Goal: Task Accomplishment & Management: Use online tool/utility

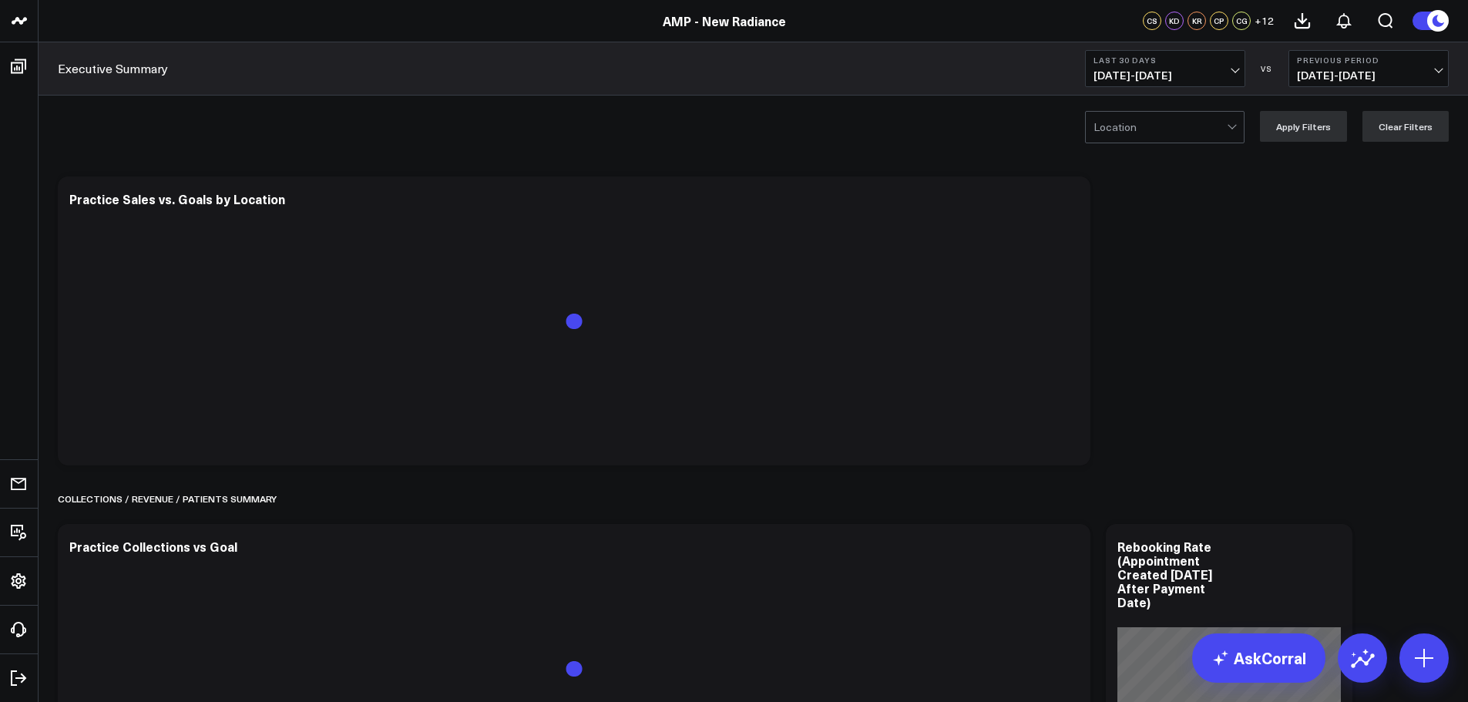
click at [1173, 73] on span "[DATE] - [DATE]" at bounding box center [1164, 75] width 143 height 12
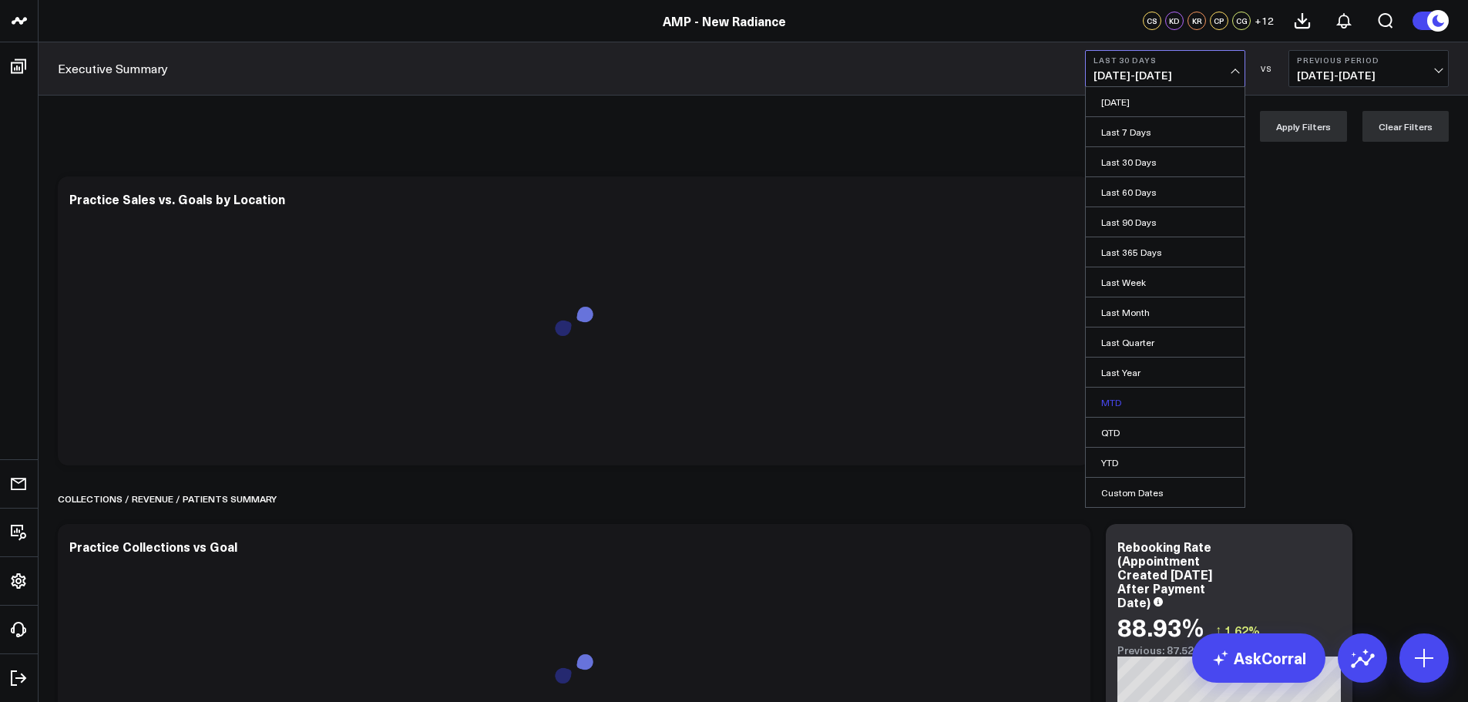
click at [1130, 399] on link "MTD" at bounding box center [1165, 402] width 159 height 29
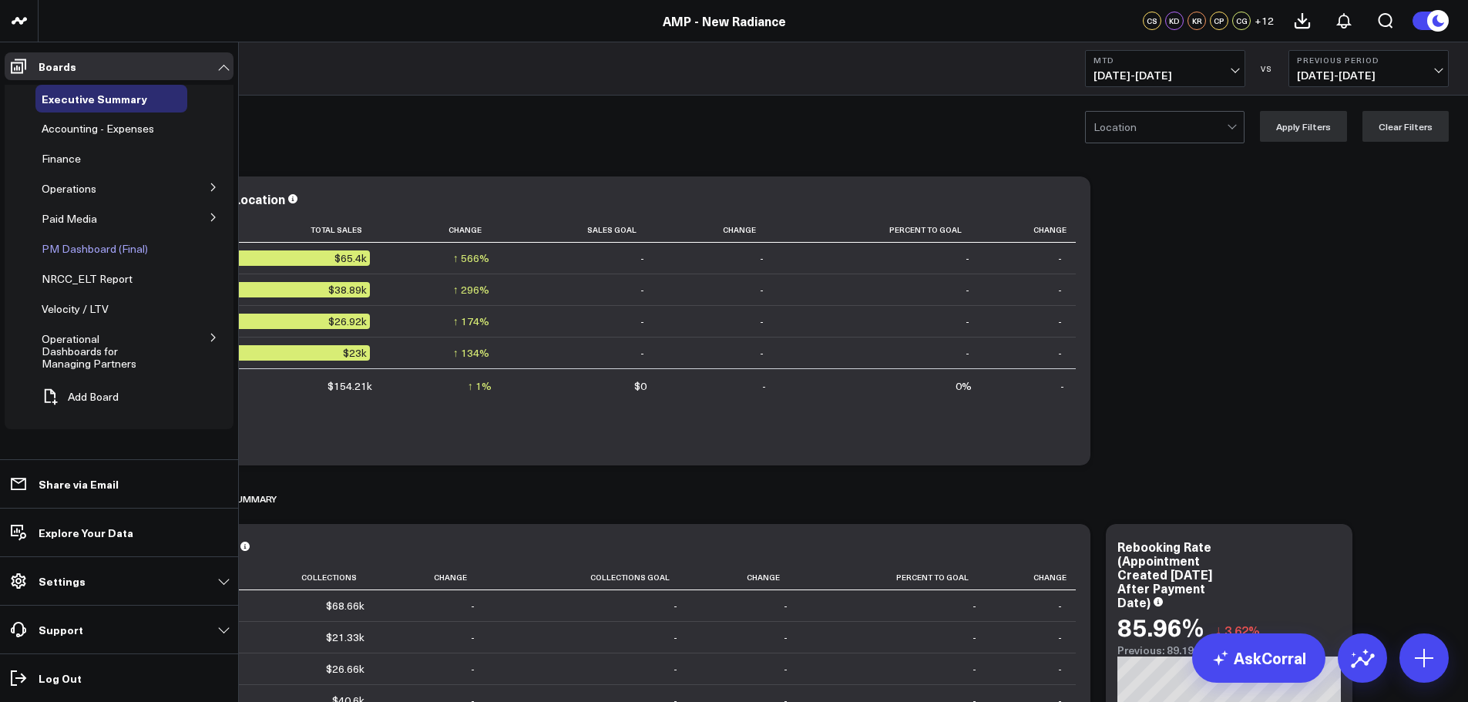
click at [90, 243] on span "PM Dashboard (Final)" at bounding box center [95, 248] width 106 height 15
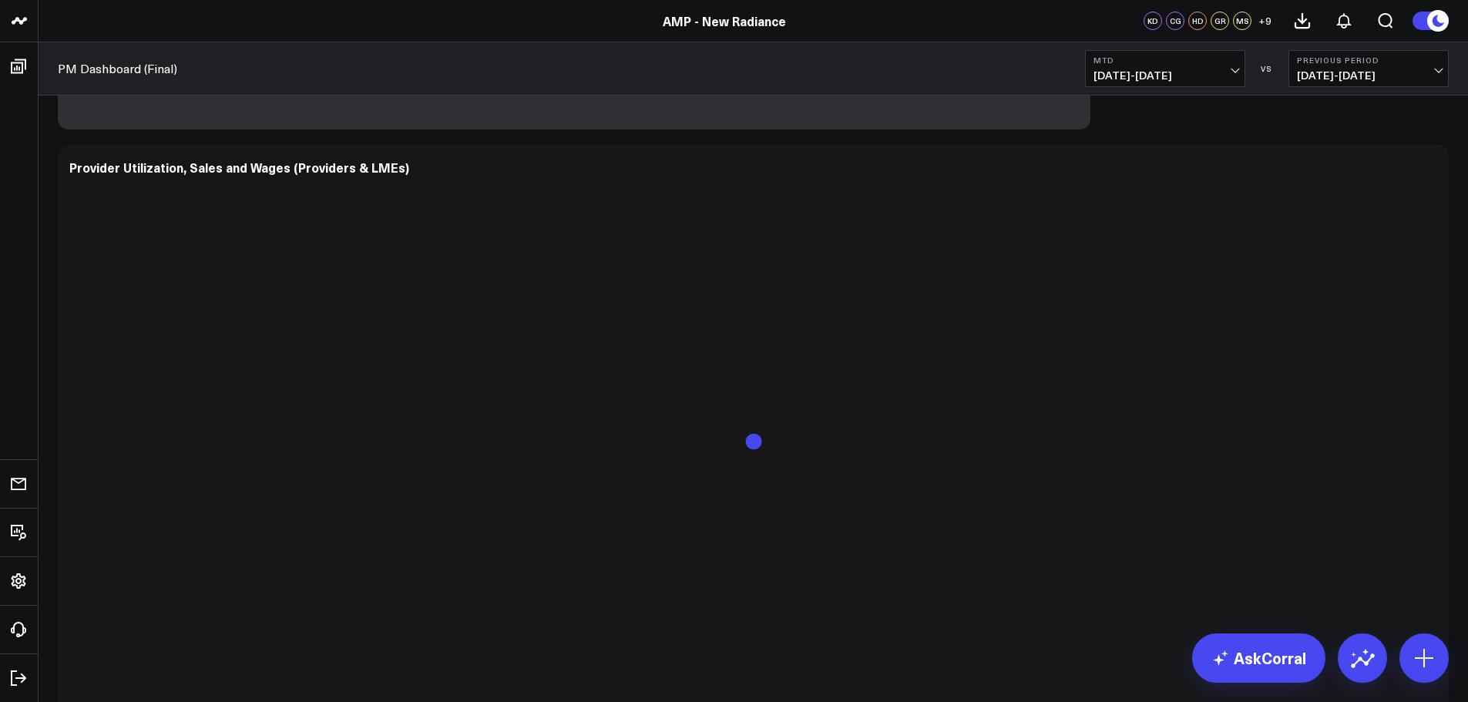
scroll to position [1849, 0]
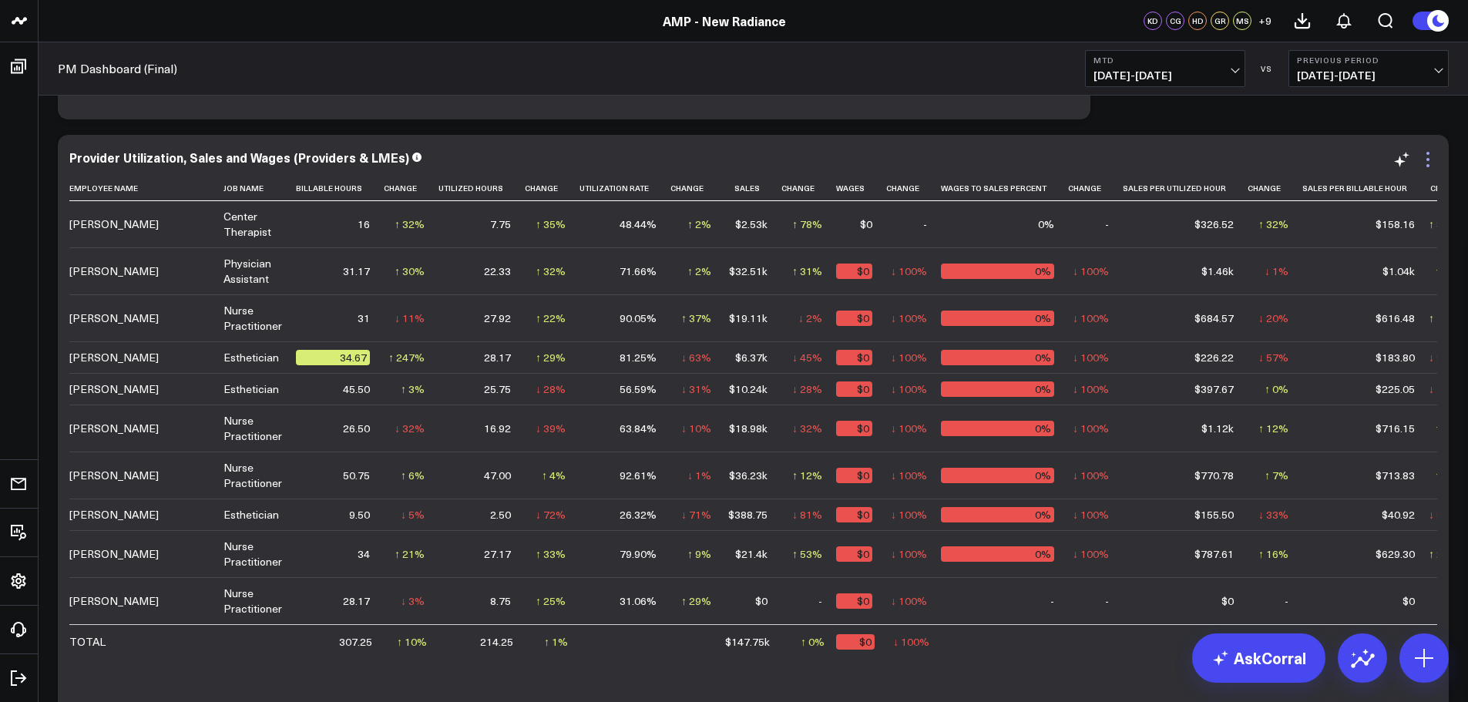
click at [1429, 161] on icon at bounding box center [1428, 159] width 18 height 18
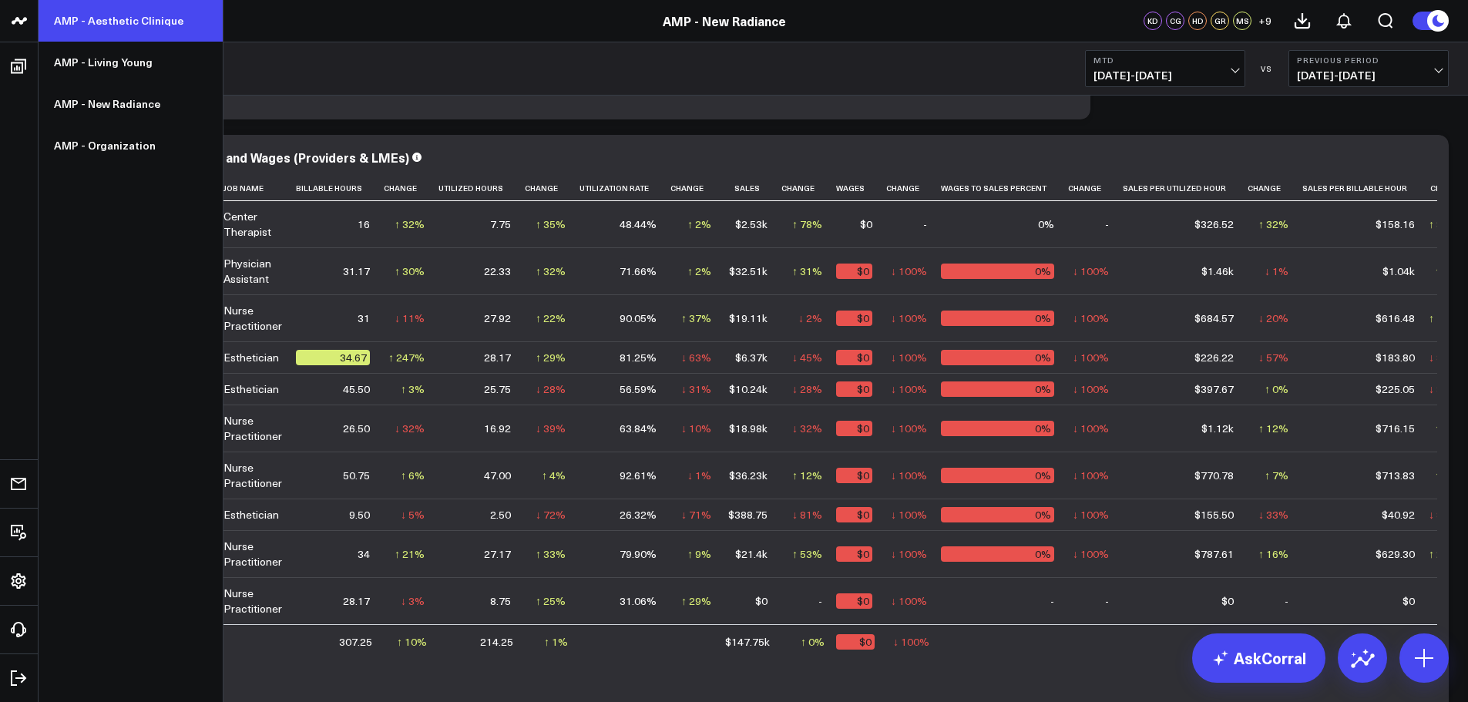
click at [100, 25] on link "AMP - Aesthetic Clinique" at bounding box center [131, 21] width 184 height 42
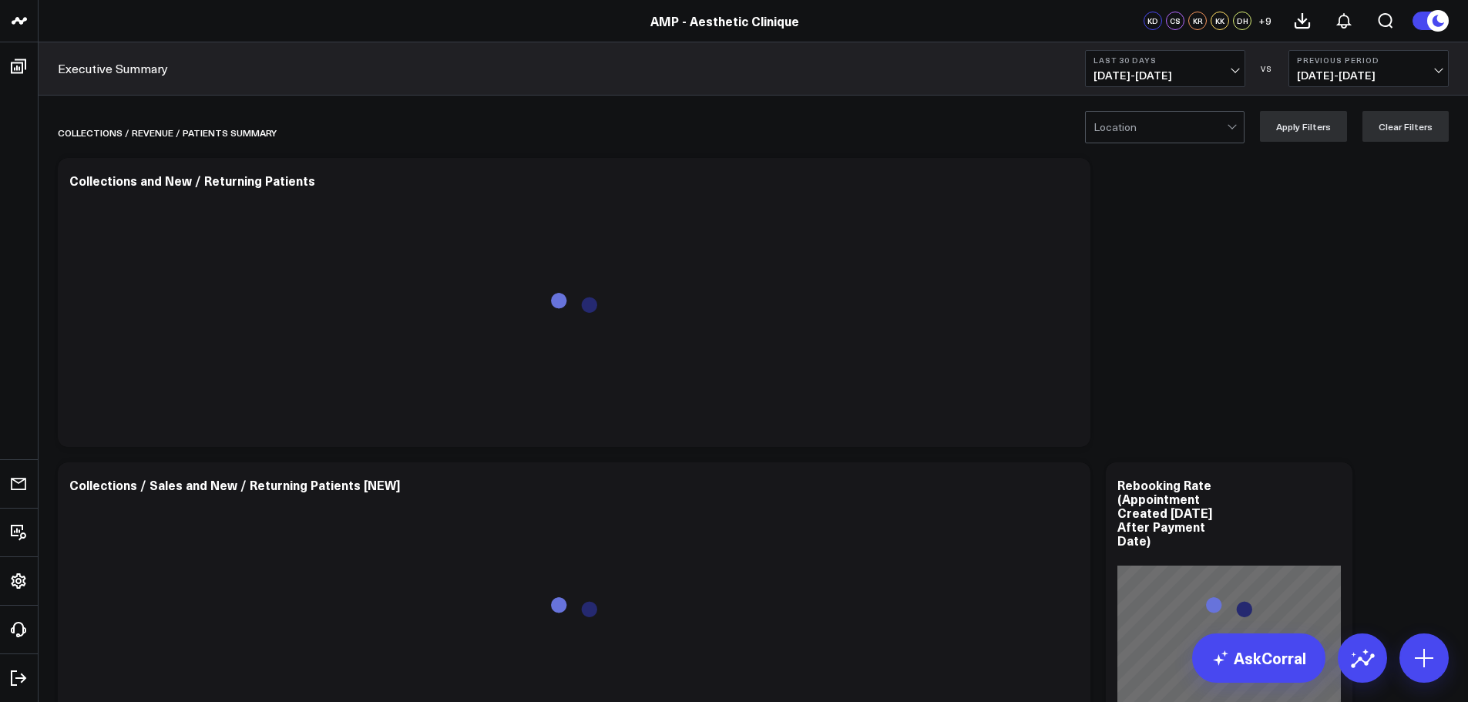
click at [1187, 69] on span "08/11/25 - 09/09/25" at bounding box center [1164, 75] width 143 height 12
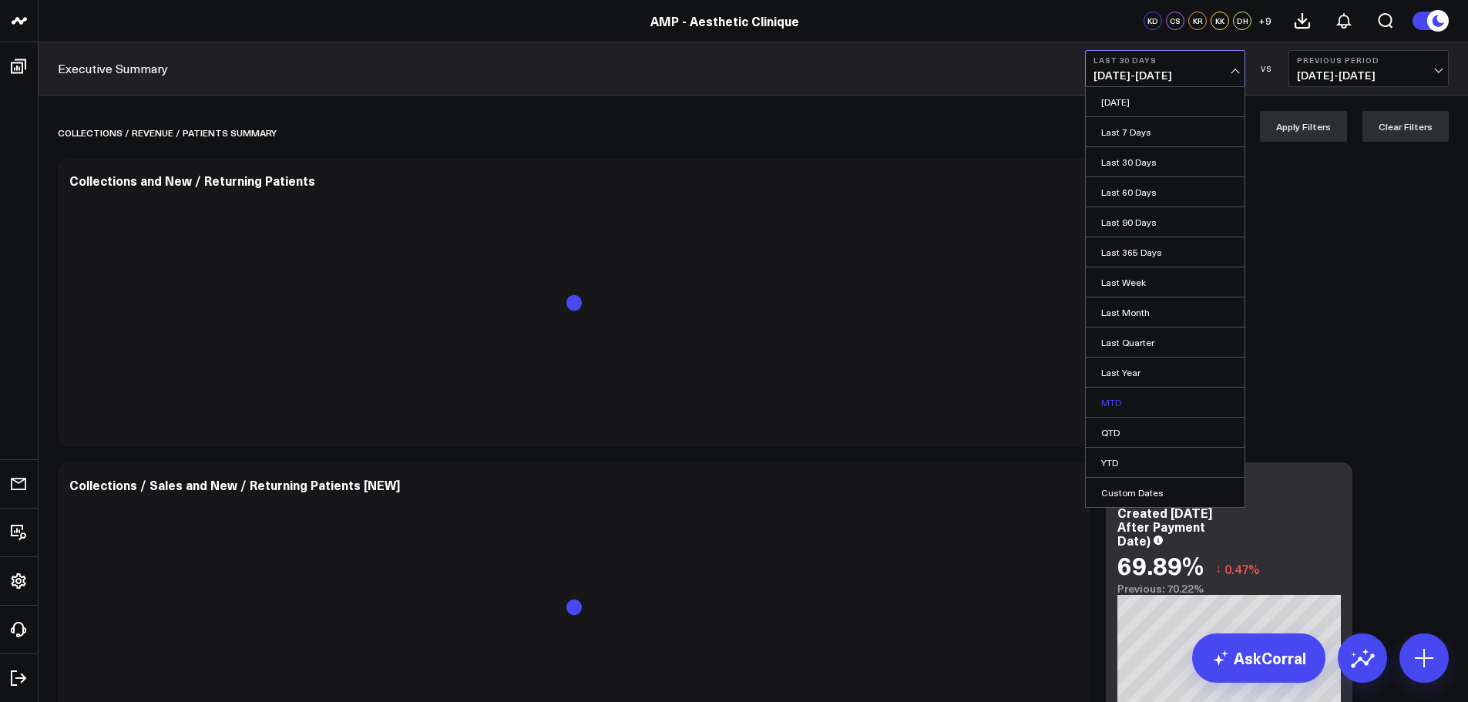
click at [1122, 409] on link "MTD" at bounding box center [1165, 402] width 159 height 29
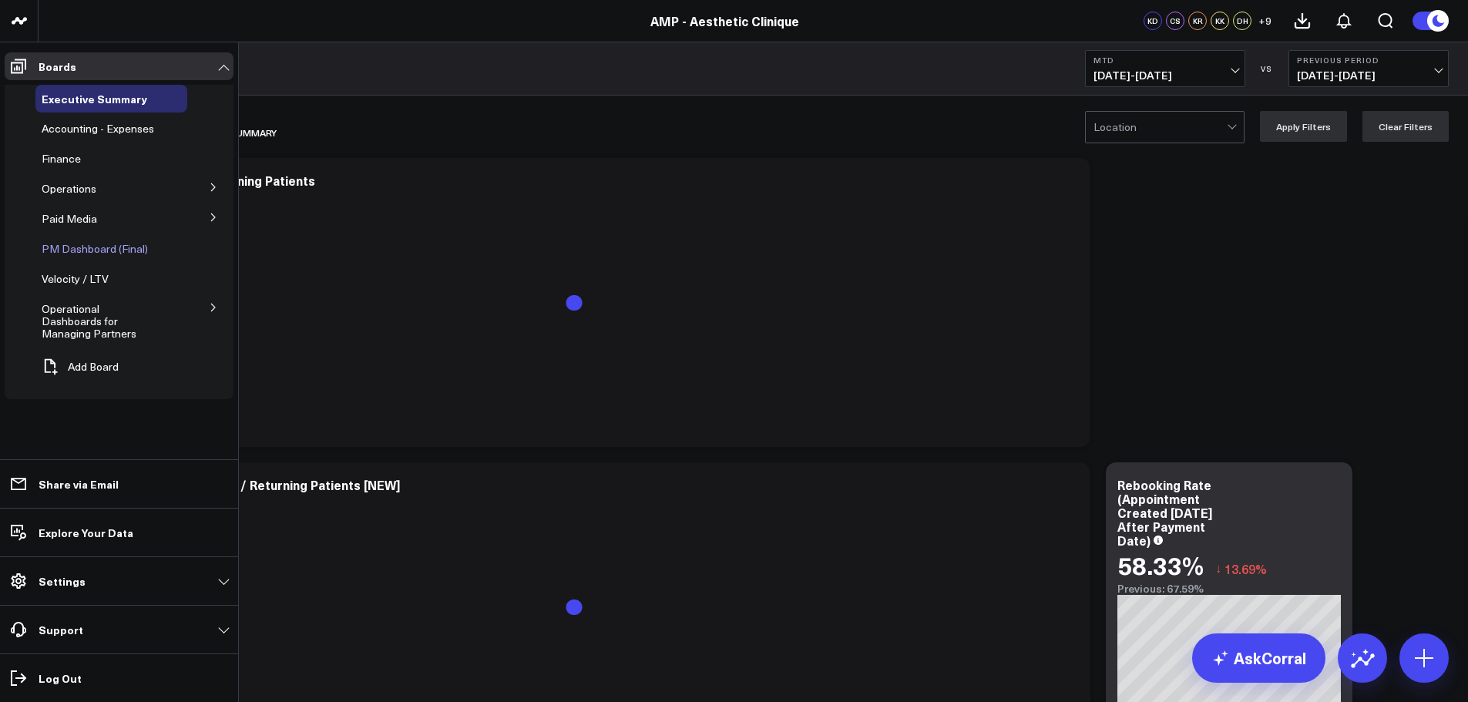
click at [87, 249] on span "PM Dashboard (Final)" at bounding box center [95, 248] width 106 height 15
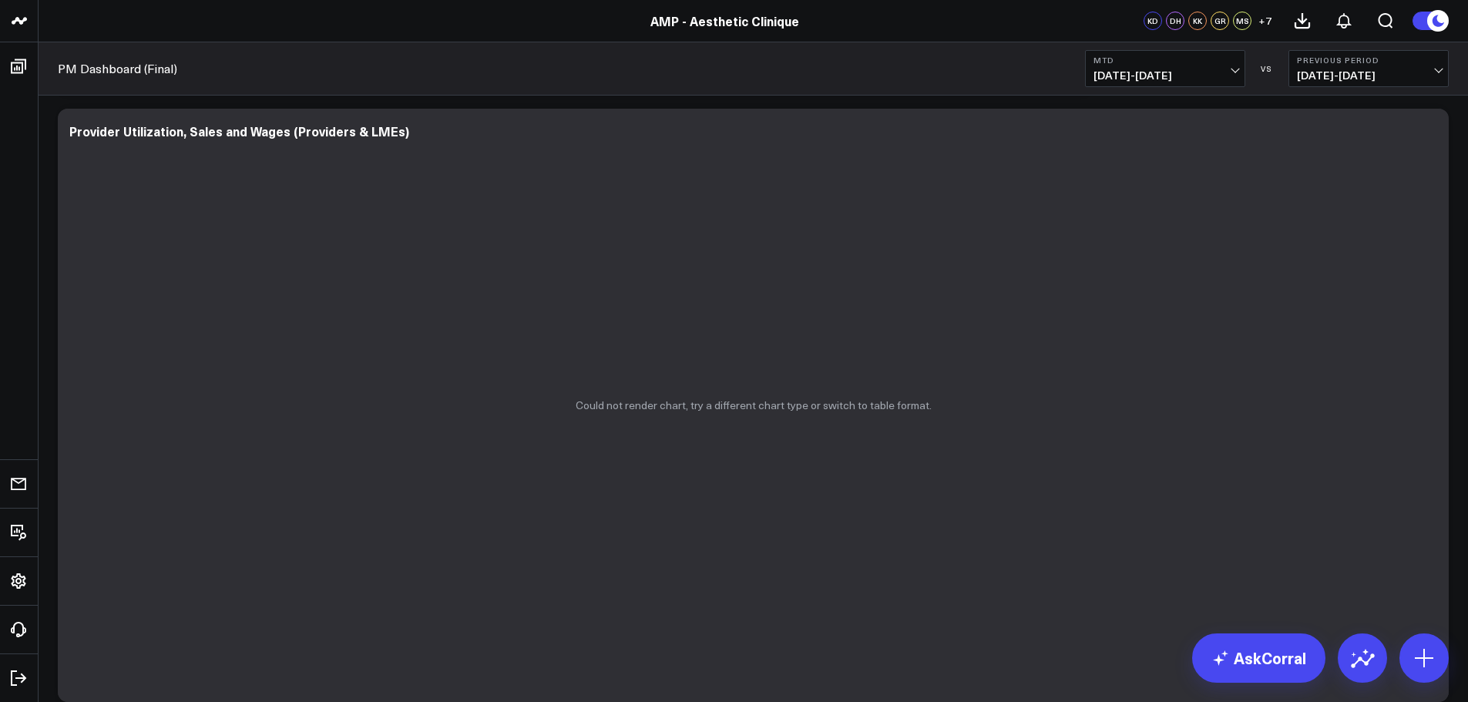
scroll to position [616, 0]
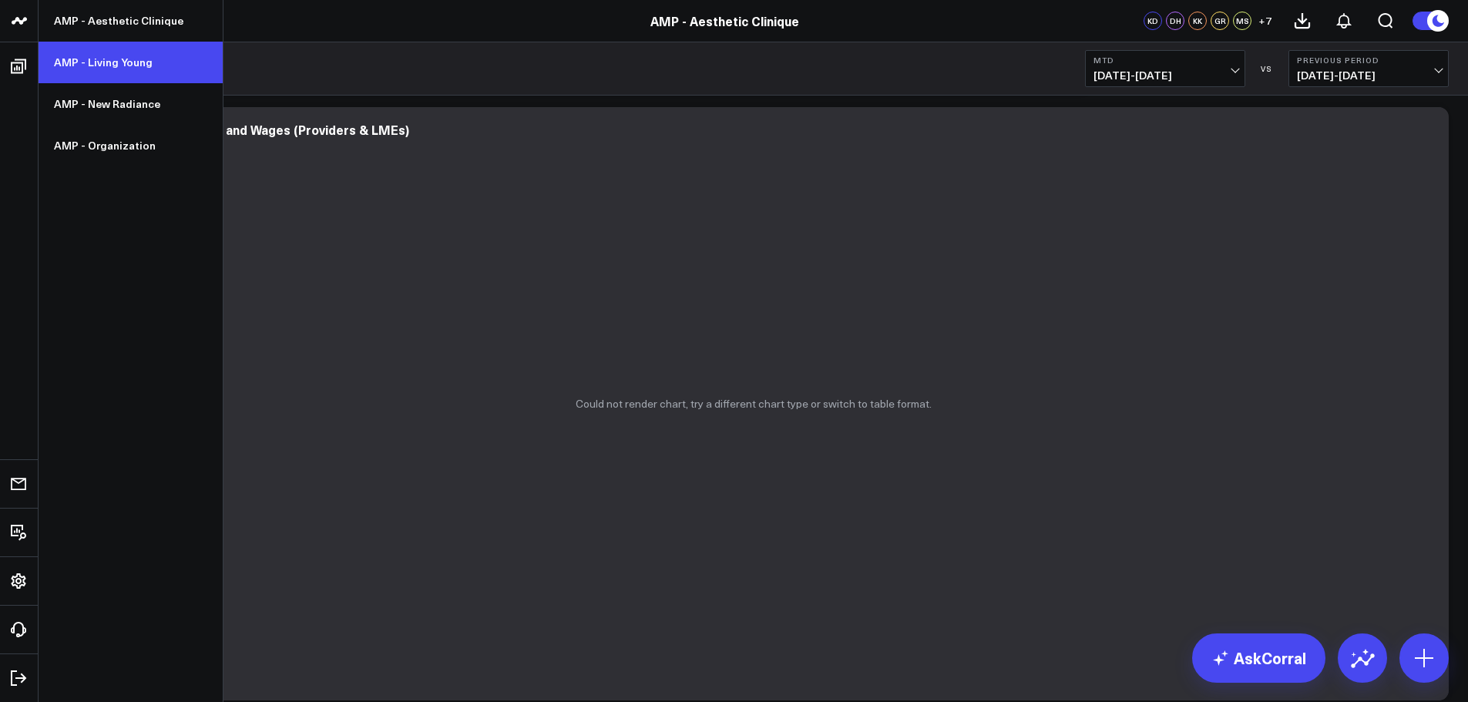
click at [96, 55] on link "AMP - Living Young" at bounding box center [131, 63] width 184 height 42
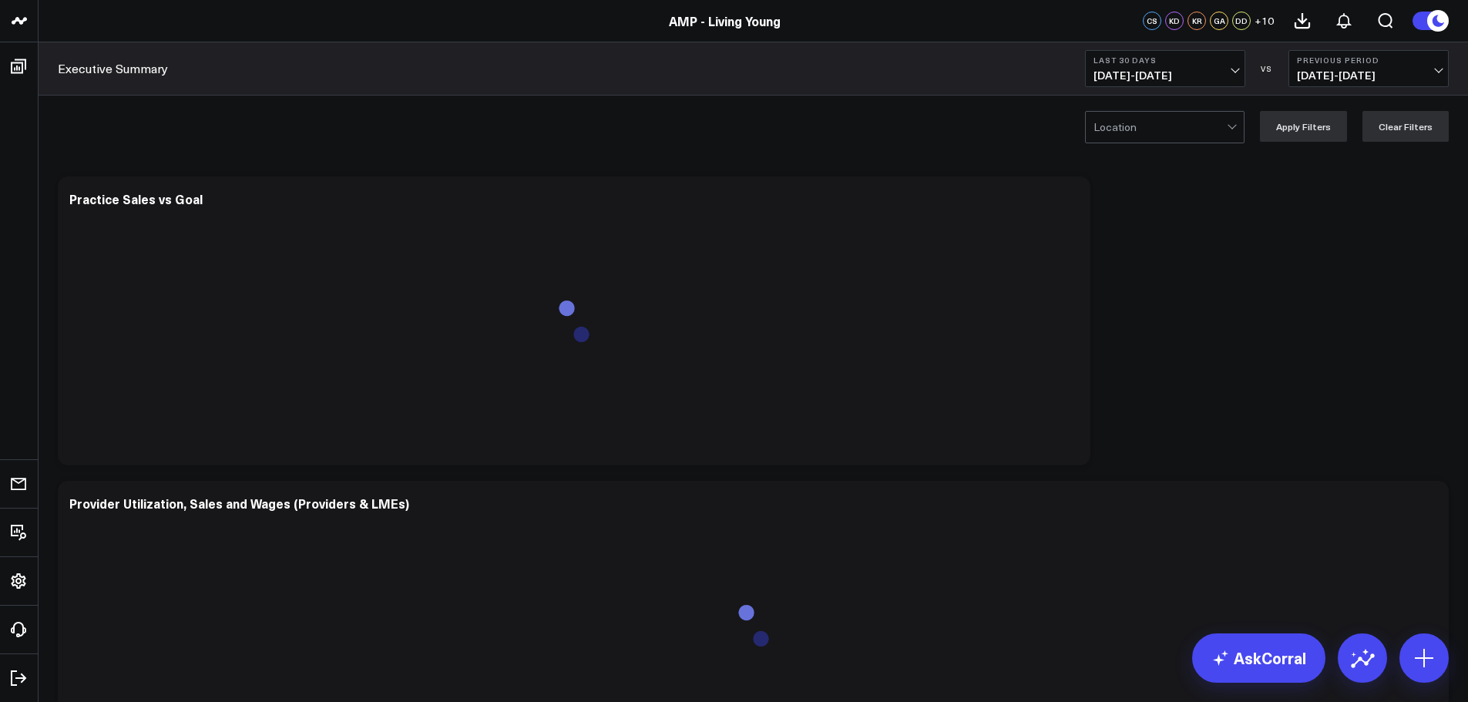
click at [1189, 65] on button "Last 30 Days [DATE] - [DATE]" at bounding box center [1165, 68] width 160 height 37
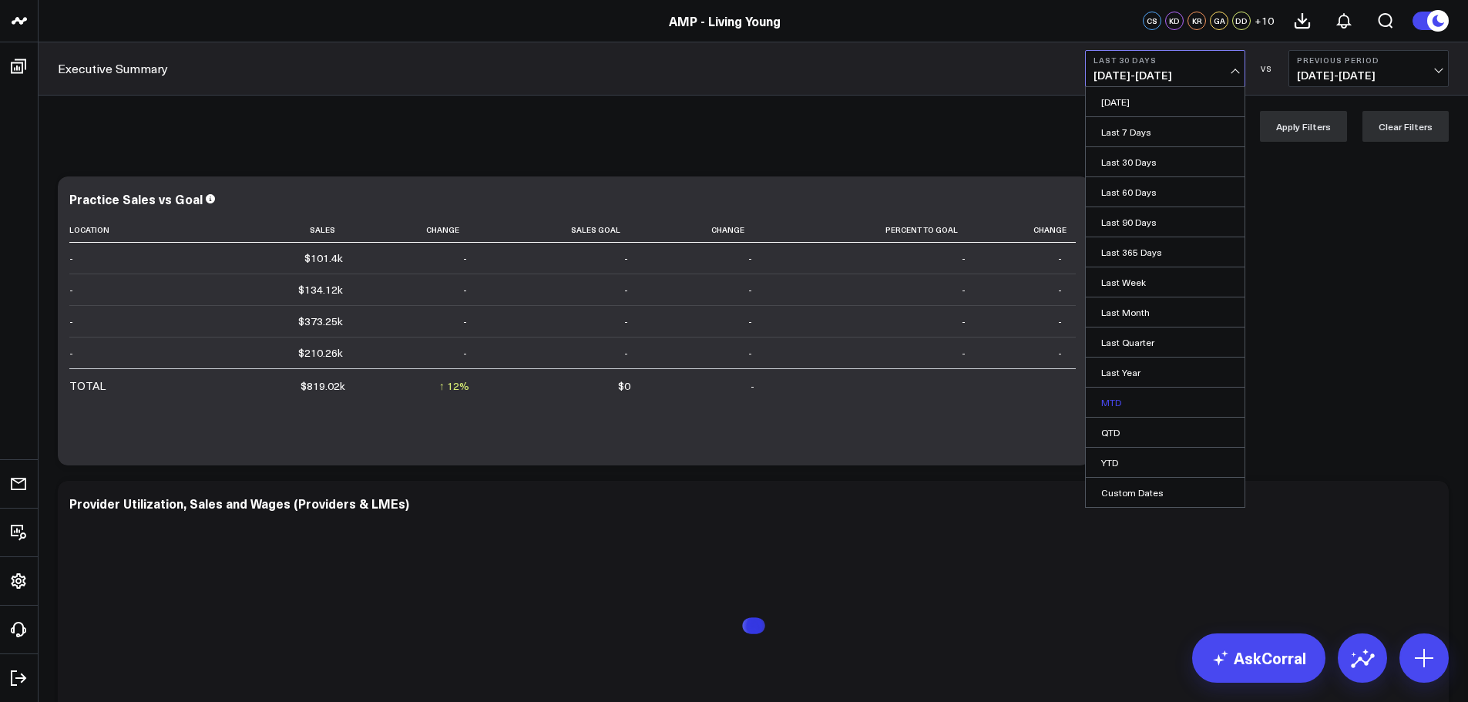
click at [1114, 400] on link "MTD" at bounding box center [1165, 402] width 159 height 29
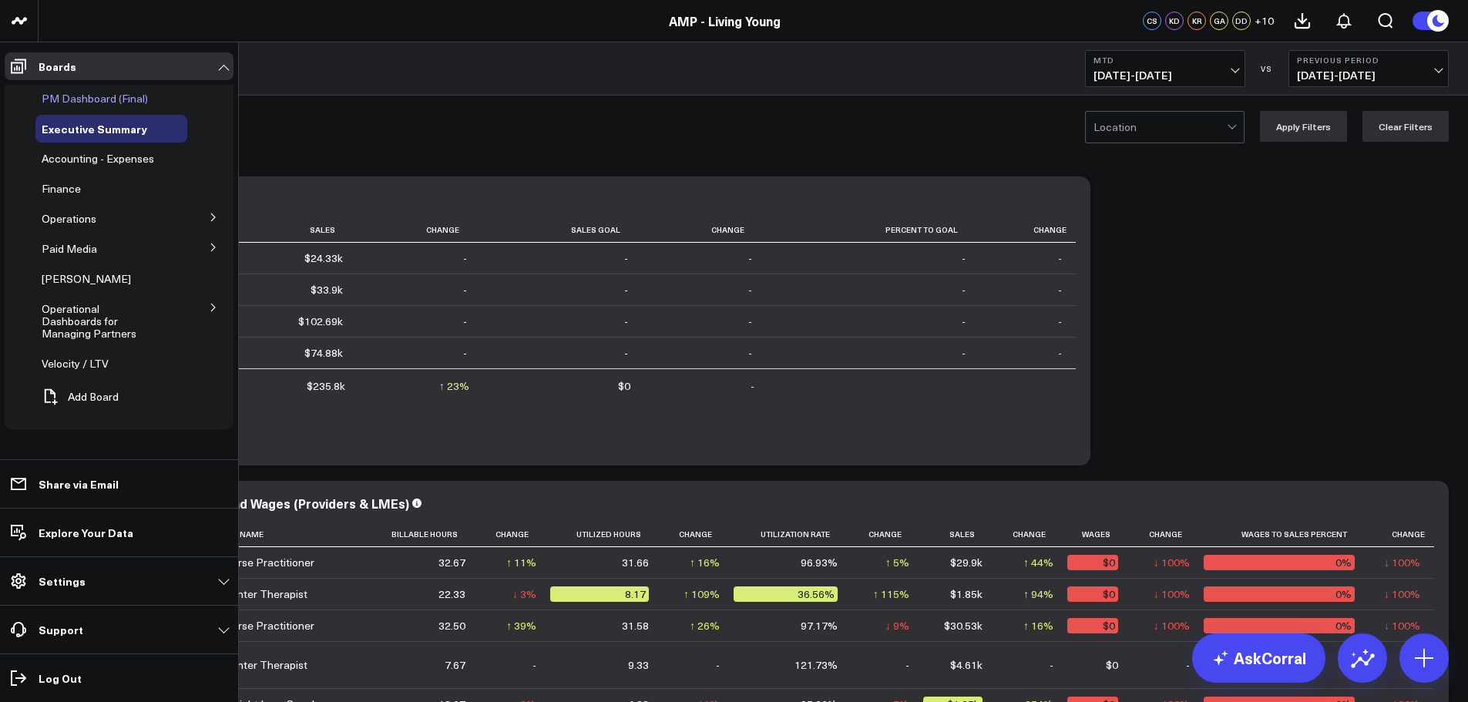
click at [93, 98] on span "PM Dashboard (Final)" at bounding box center [95, 98] width 106 height 15
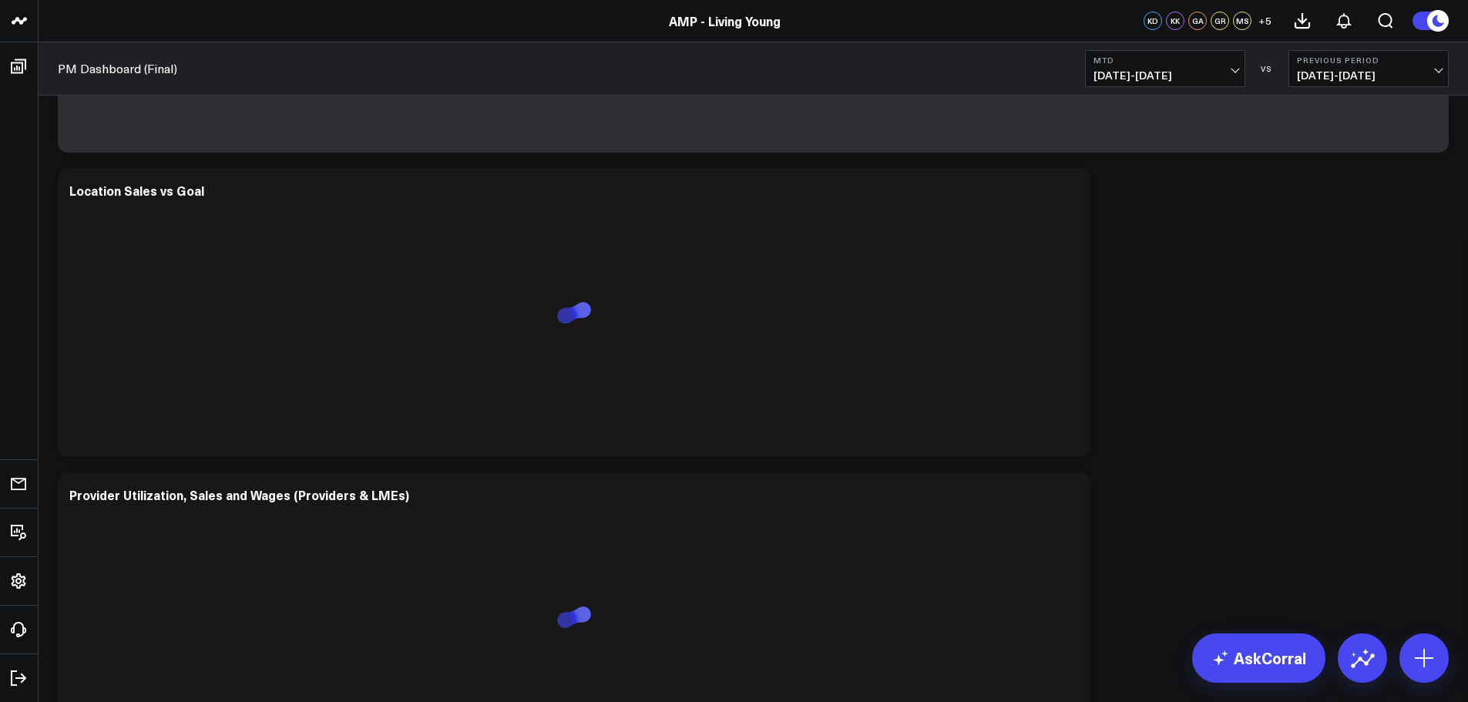
scroll to position [848, 0]
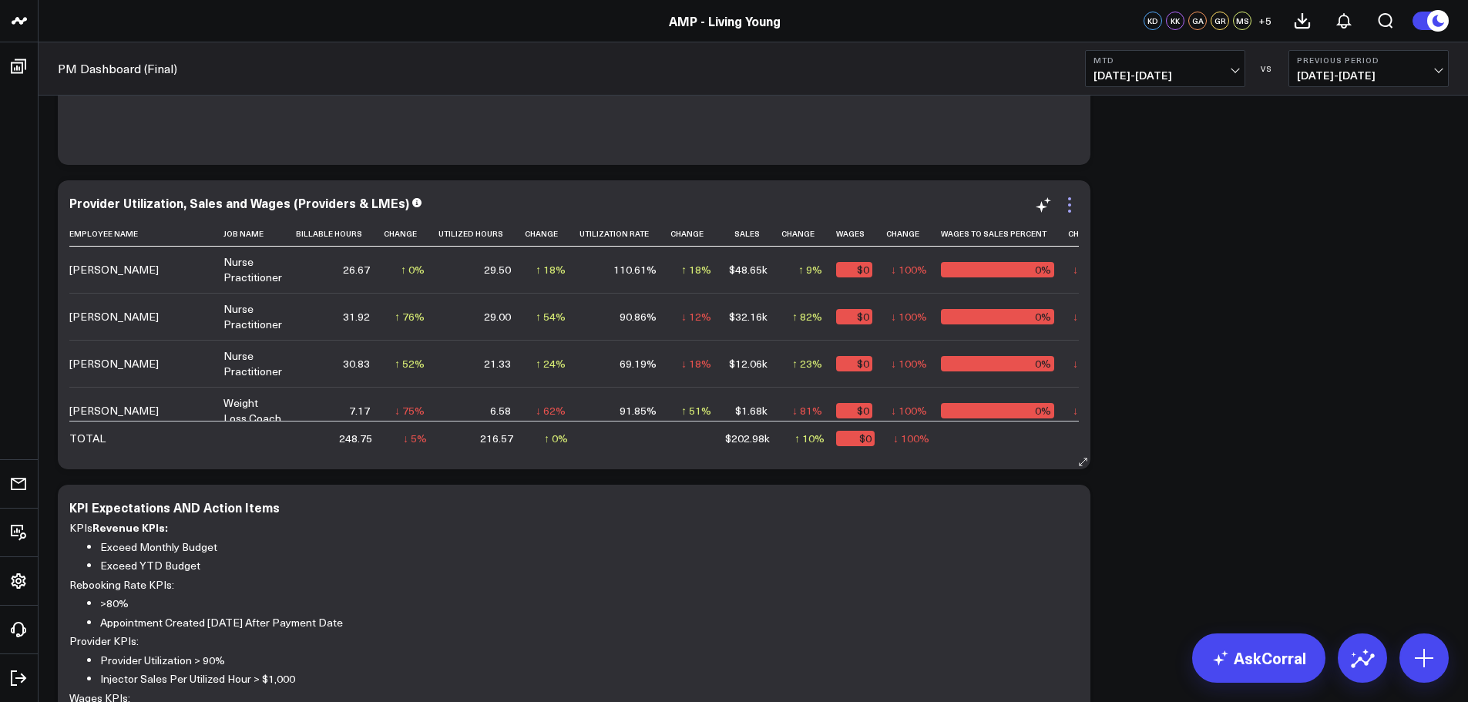
click at [1071, 199] on icon at bounding box center [1069, 198] width 3 height 3
